Goal: Navigation & Orientation: Find specific page/section

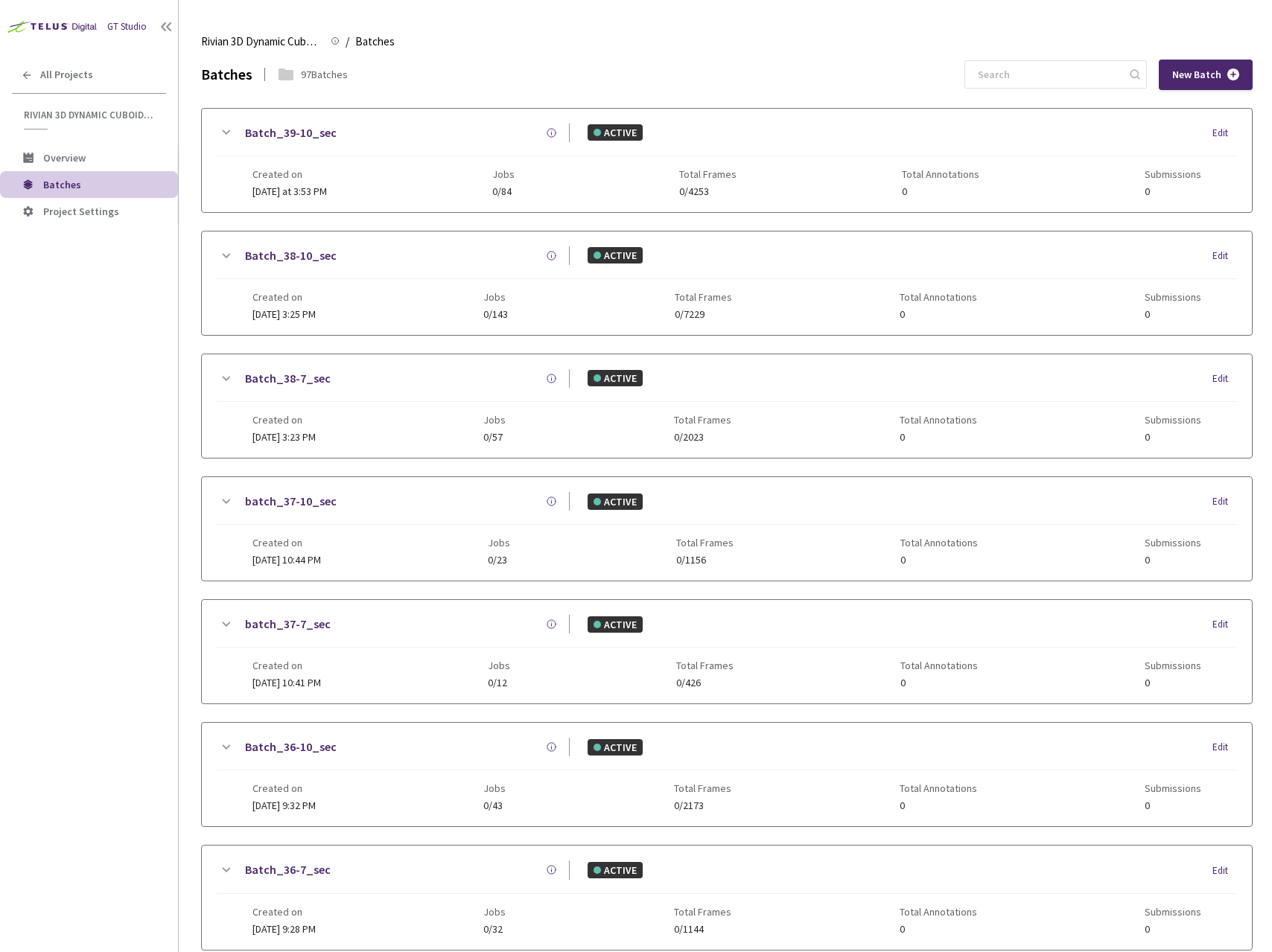
click at [153, 460] on div "GT Studio All Projects Rivian 3D Dynamic Cuboids[2024-25] Rivian 3D Dynamic Cub…" at bounding box center [89, 448] width 178 height 895
click at [928, 22] on main "Rivian 3D Dynamic Cuboids[2024-25] Rivian 3D Dynamic Cuboids[2024-25] / Batches…" at bounding box center [725, 476] width 1093 height 952
